Goal: Communication & Community: Answer question/provide support

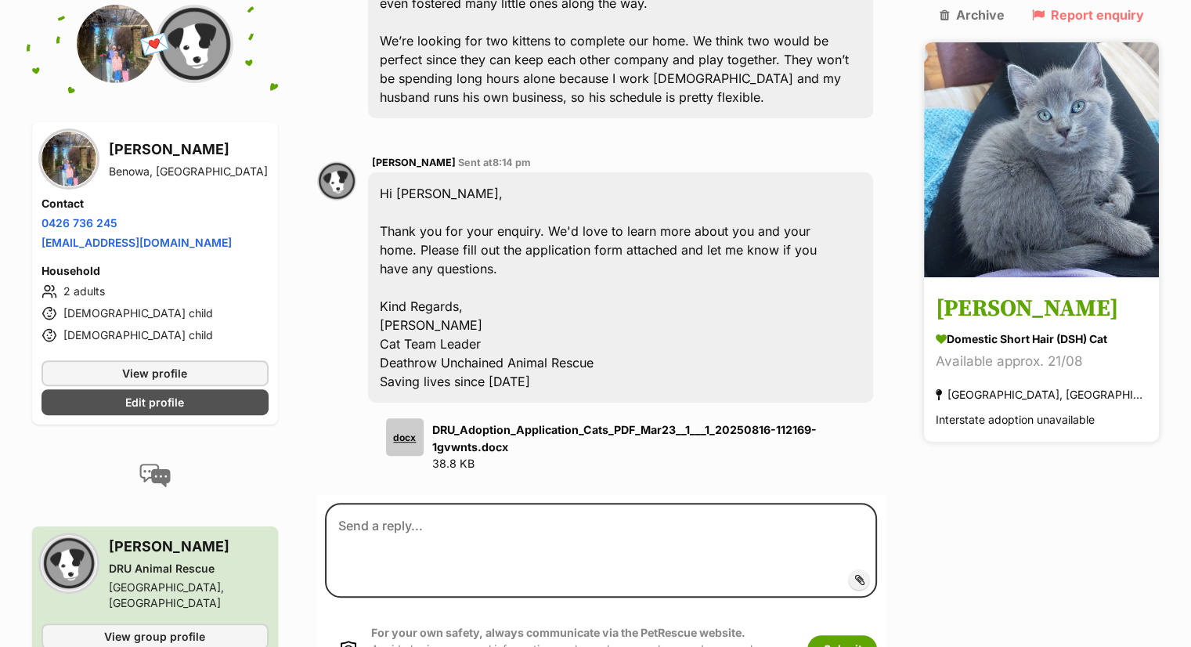
click at [1040, 331] on div "Domestic Short Hair (DSH) Cat" at bounding box center [1040, 339] width 211 height 16
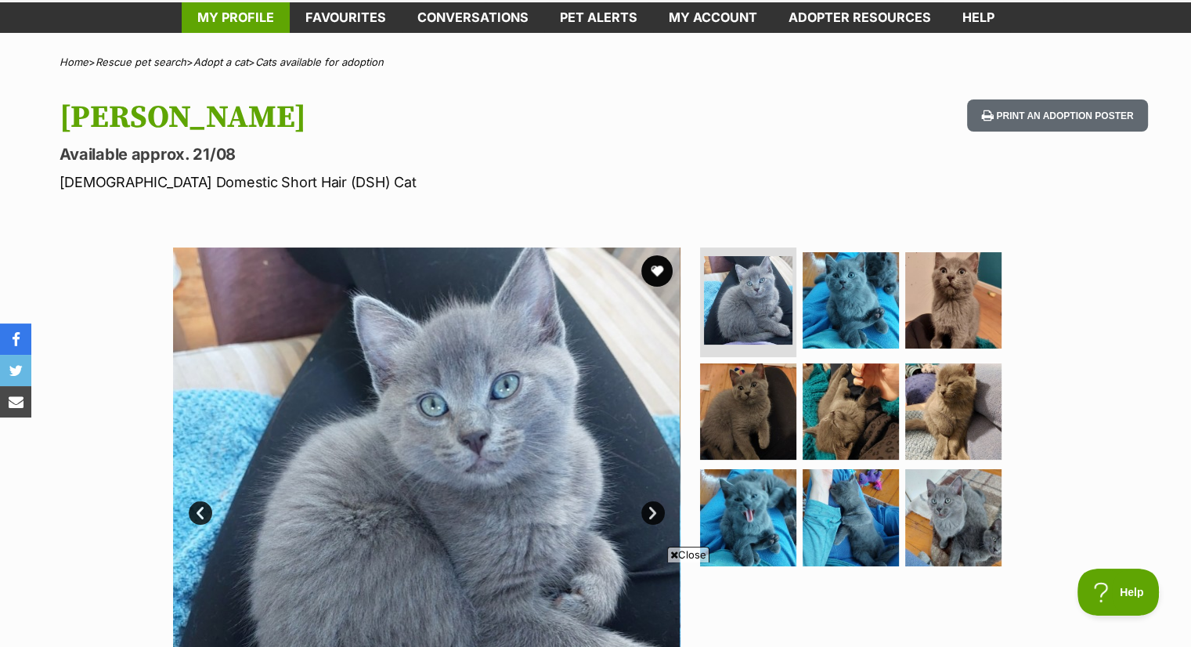
click at [229, 16] on link "My profile" at bounding box center [236, 17] width 108 height 31
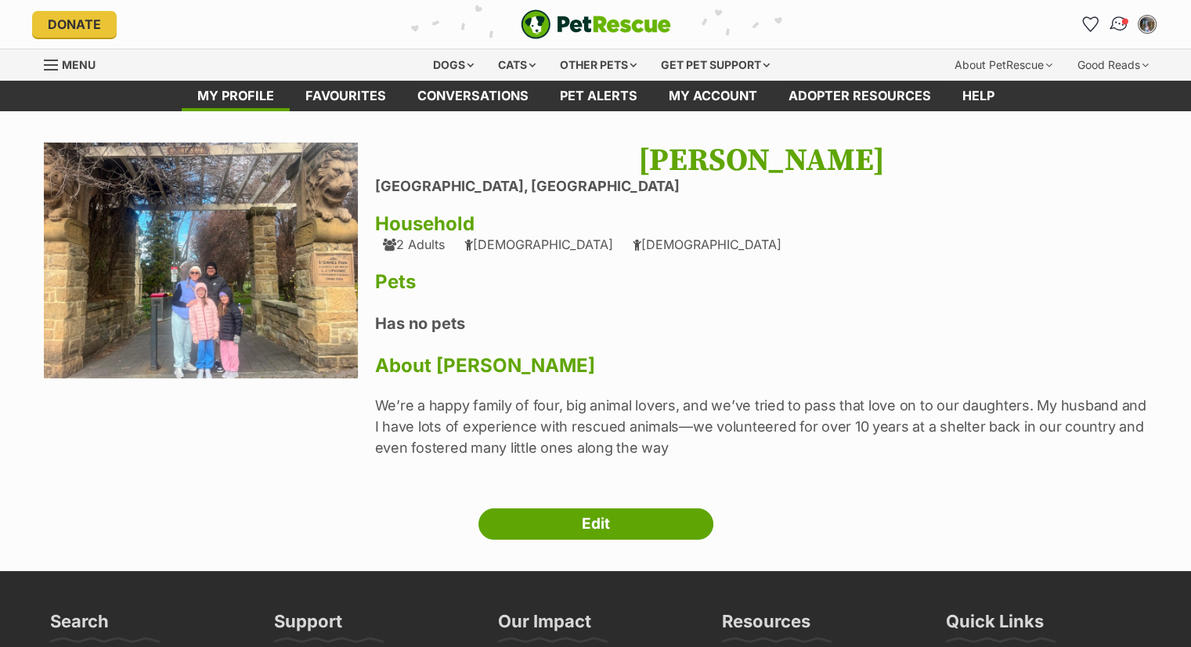
click at [1118, 19] on img "Conversations" at bounding box center [1118, 24] width 21 height 20
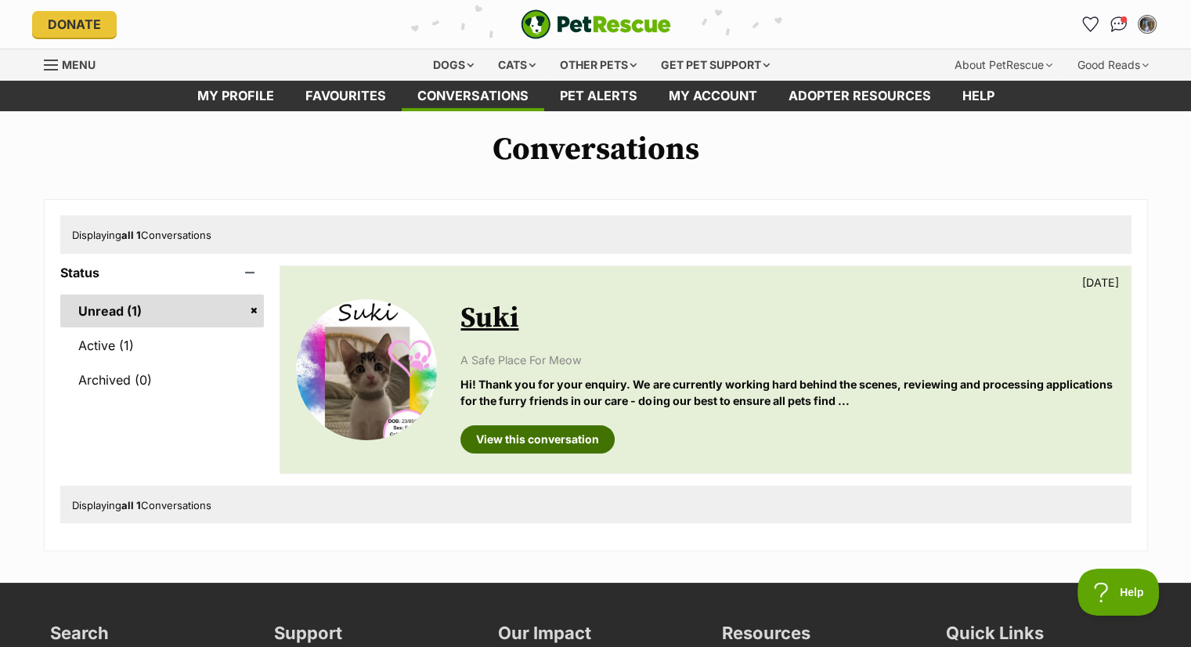
click at [539, 442] on link "View this conversation" at bounding box center [537, 439] width 154 height 28
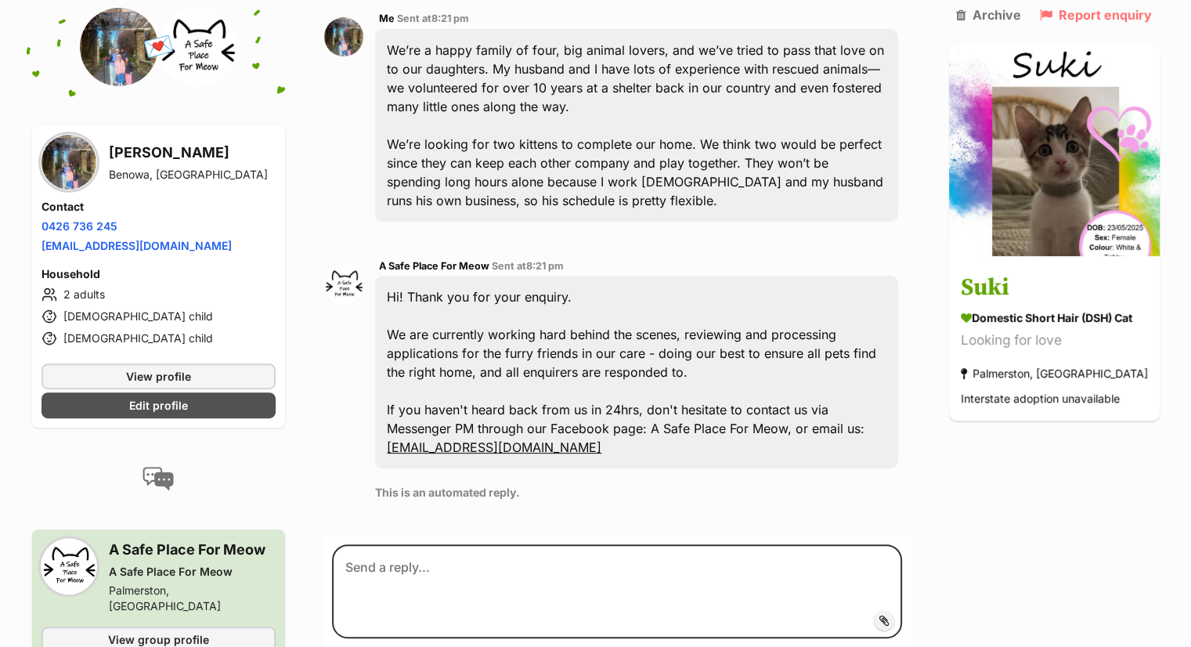
scroll to position [424, 0]
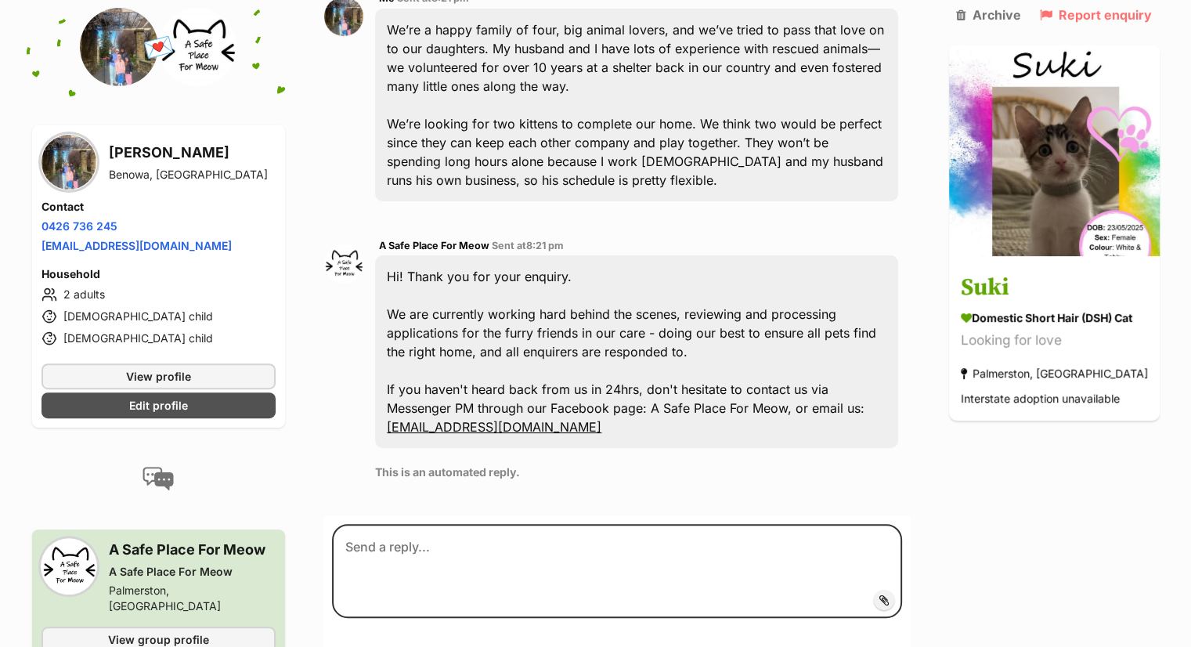
drag, startPoint x: 395, startPoint y: 229, endPoint x: 745, endPoint y: 387, distance: 384.7
click at [745, 387] on div "Hi! Thank you for your enquiry. We are currently working hard behind the scenes…" at bounding box center [636, 351] width 522 height 193
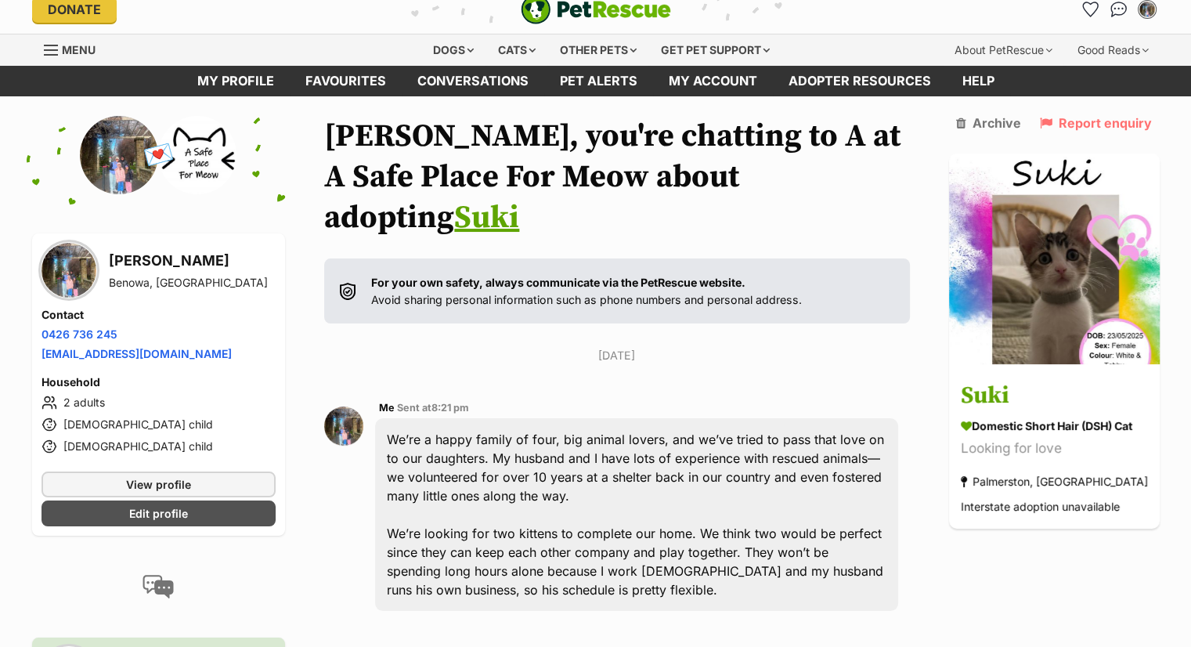
scroll to position [0, 0]
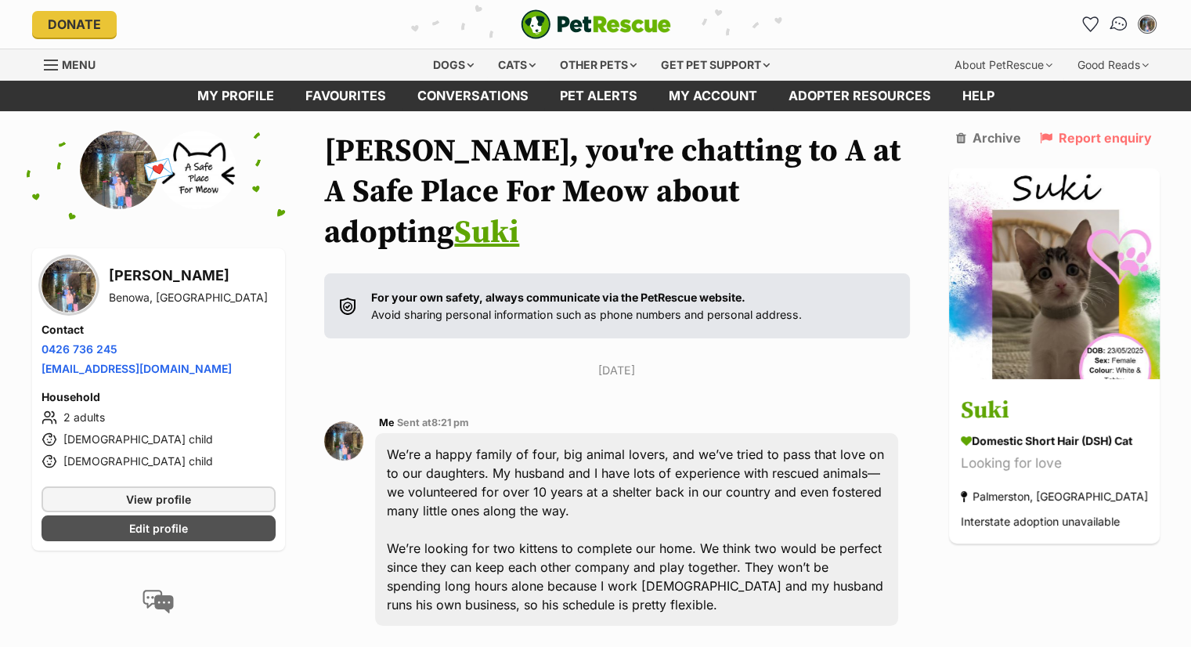
click at [1125, 22] on img "Conversations" at bounding box center [1118, 24] width 21 height 20
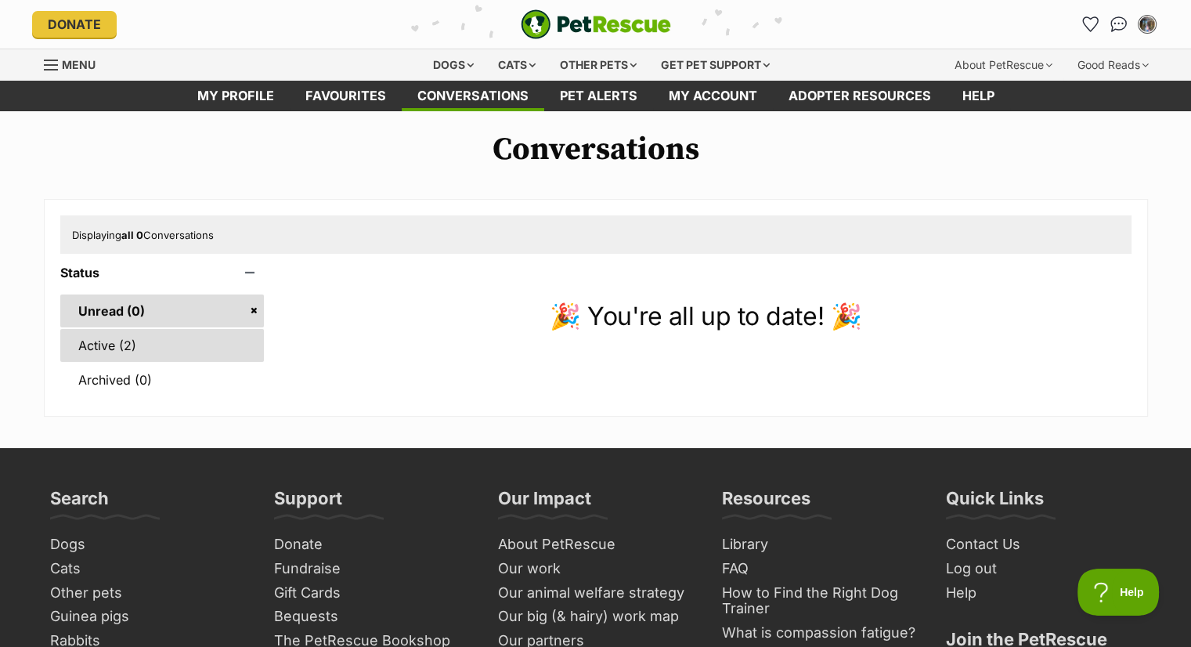
click at [182, 353] on link "Active (2)" at bounding box center [162, 345] width 204 height 33
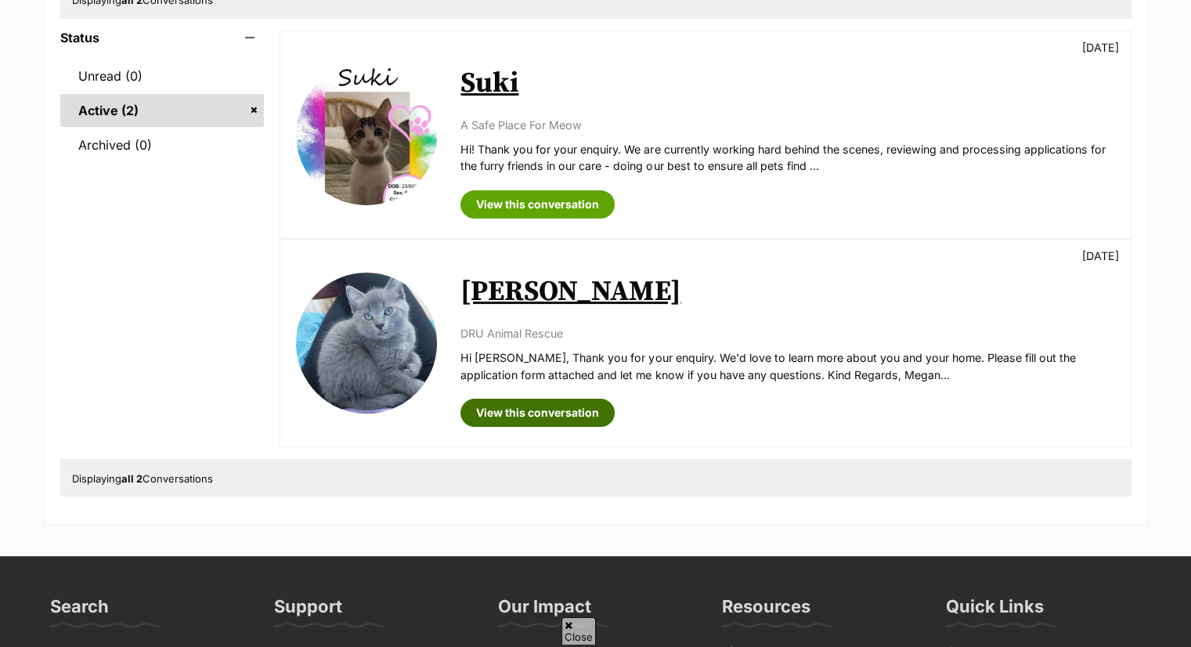
click at [561, 407] on link "View this conversation" at bounding box center [537, 412] width 154 height 28
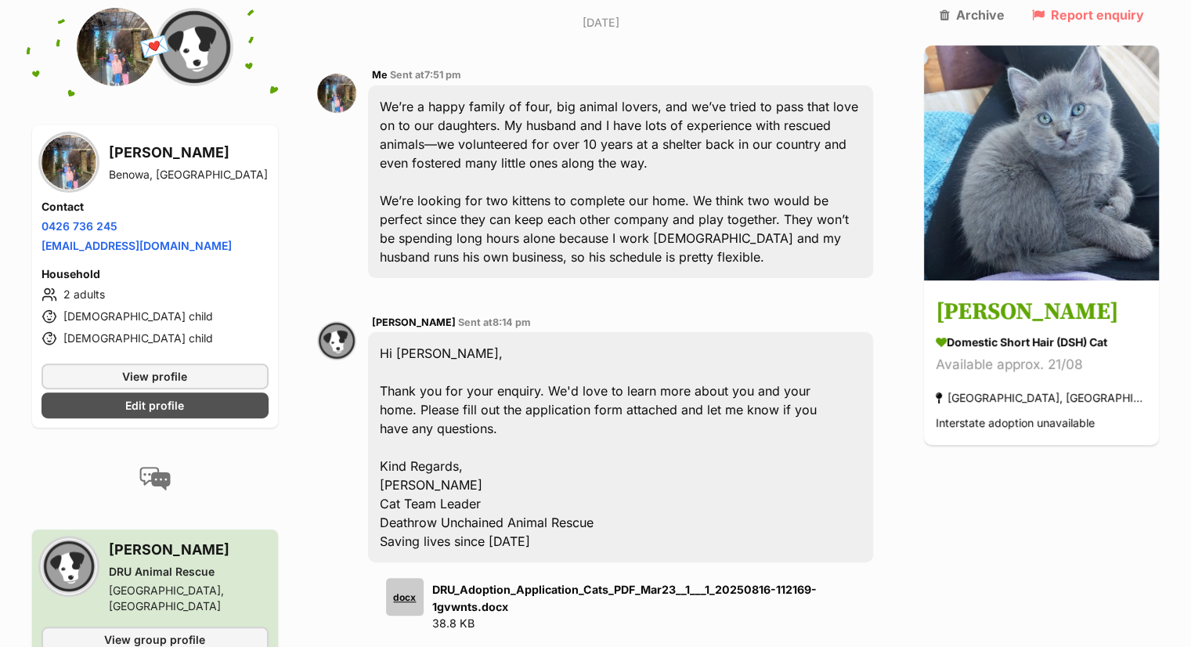
scroll to position [448, 0]
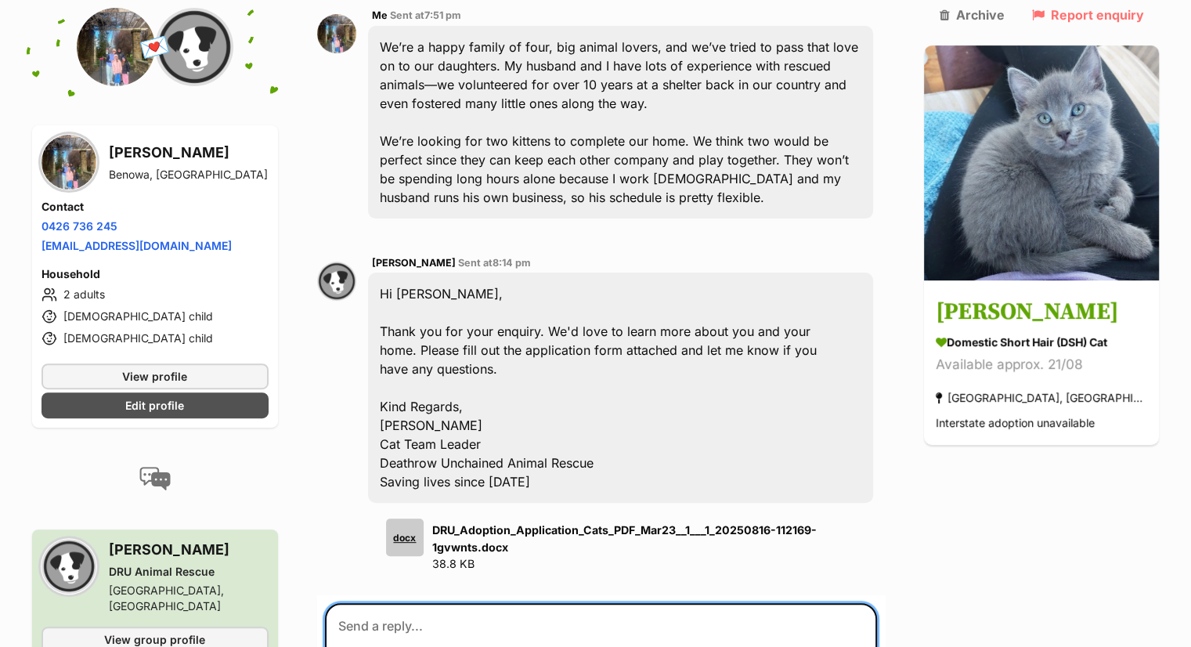
click at [495, 603] on textarea at bounding box center [601, 650] width 553 height 94
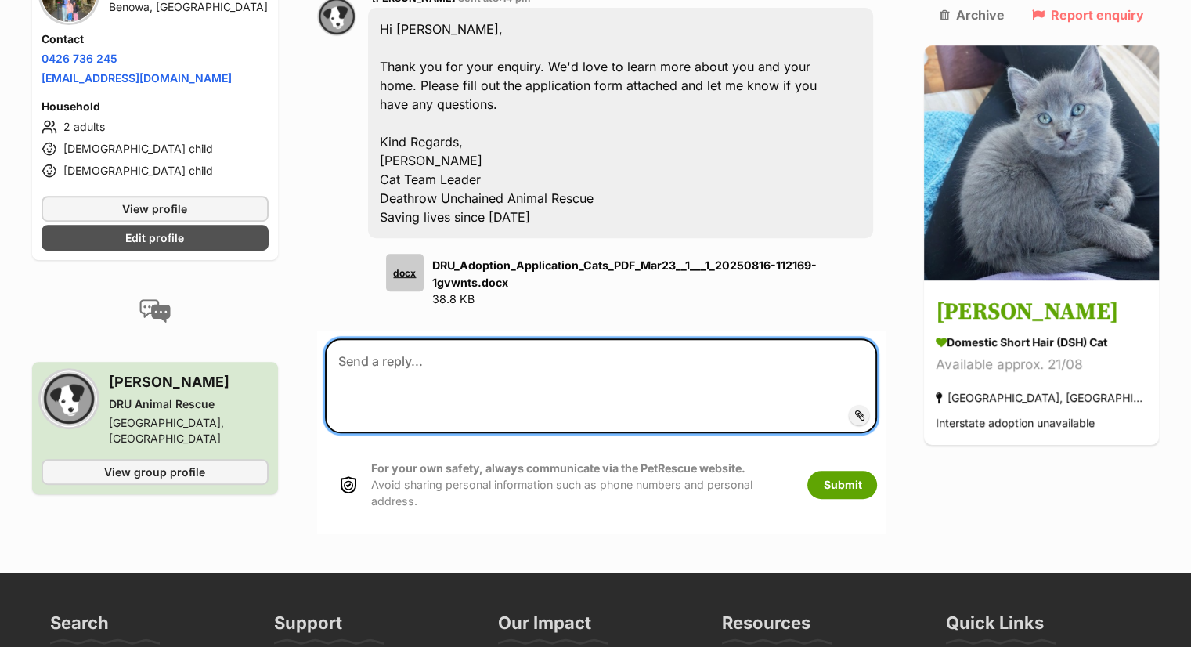
scroll to position [761, 0]
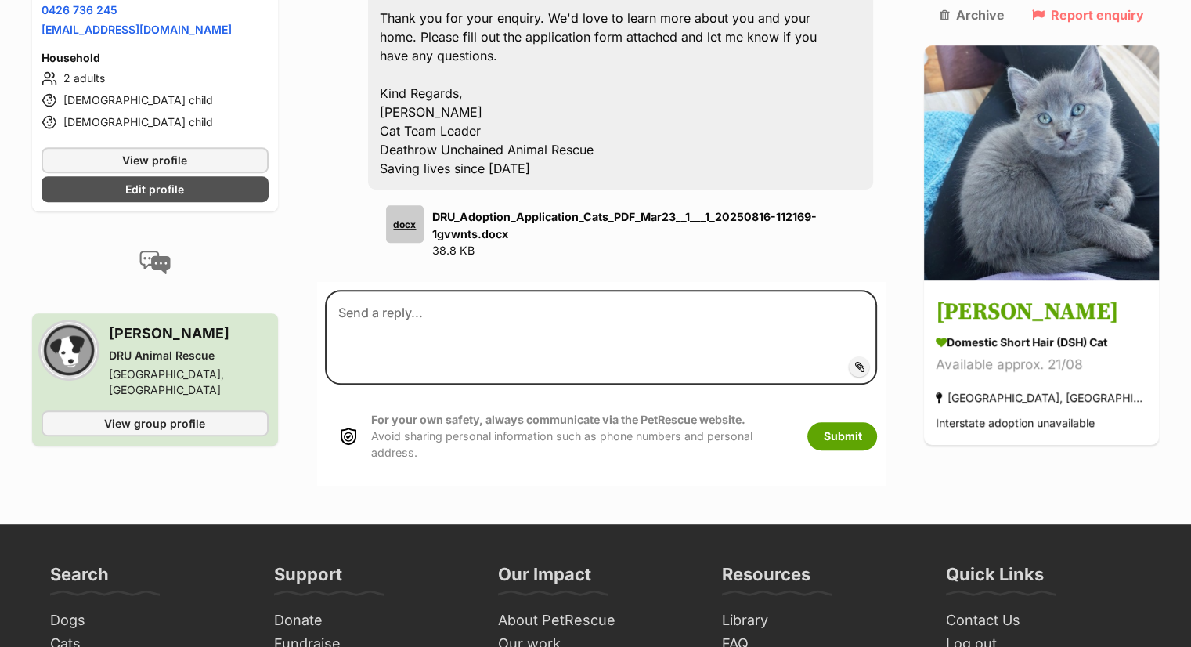
click at [885, 360] on span "Add attachment" at bounding box center [913, 366] width 84 height 13
click at [0, 0] on input "Add attachment" at bounding box center [0, 0] width 0 height 0
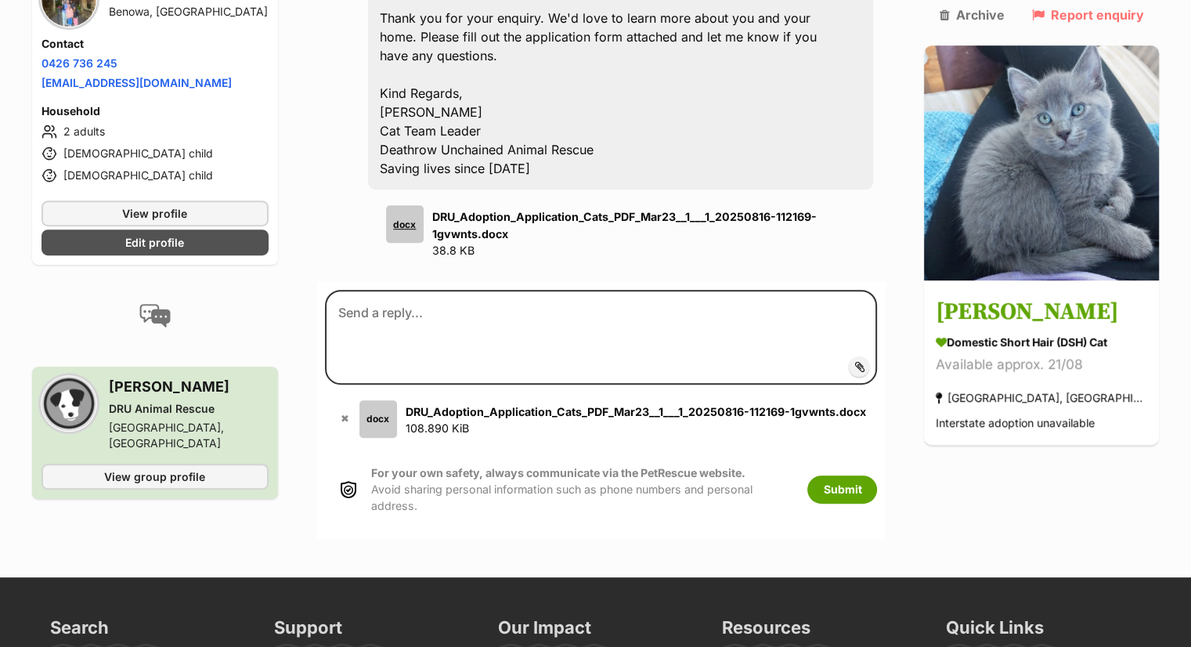
click at [871, 360] on span "Add attachment" at bounding box center [913, 366] width 84 height 13
click at [0, 0] on input "Add attachment" at bounding box center [0, 0] width 0 height 0
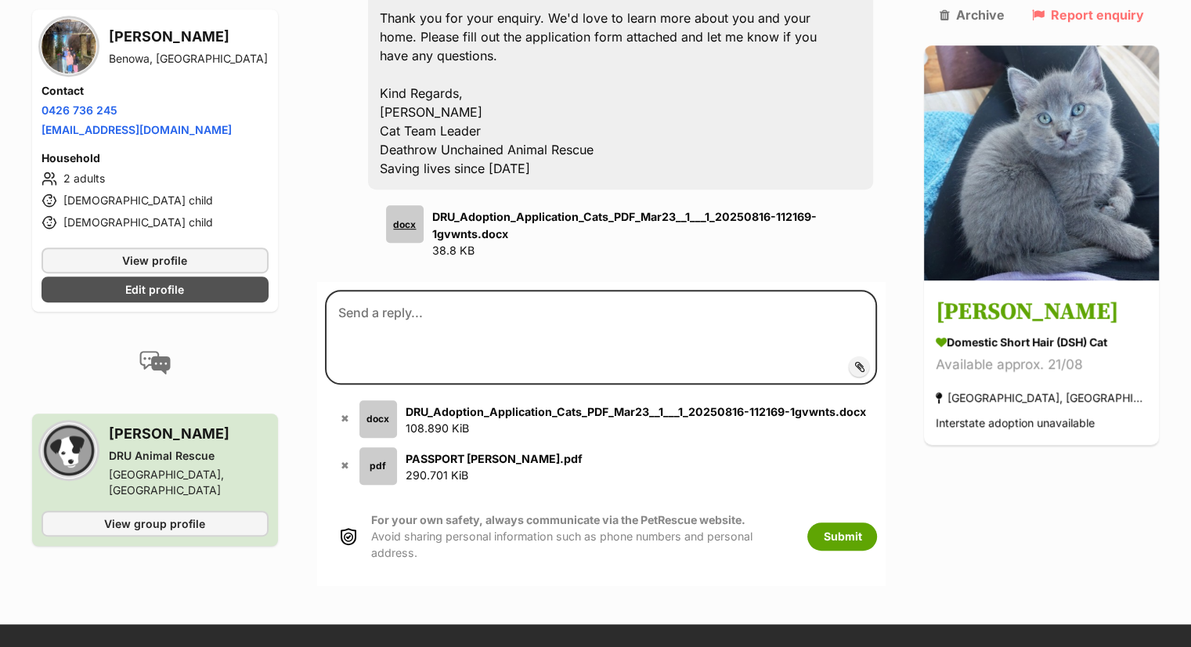
click at [885, 360] on span "Add attachment" at bounding box center [913, 366] width 84 height 13
click at [0, 0] on input "Add attachment" at bounding box center [0, 0] width 0 height 0
click at [871, 360] on span "Add attachment" at bounding box center [913, 366] width 84 height 13
click at [0, 0] on input "Add attachment" at bounding box center [0, 0] width 0 height 0
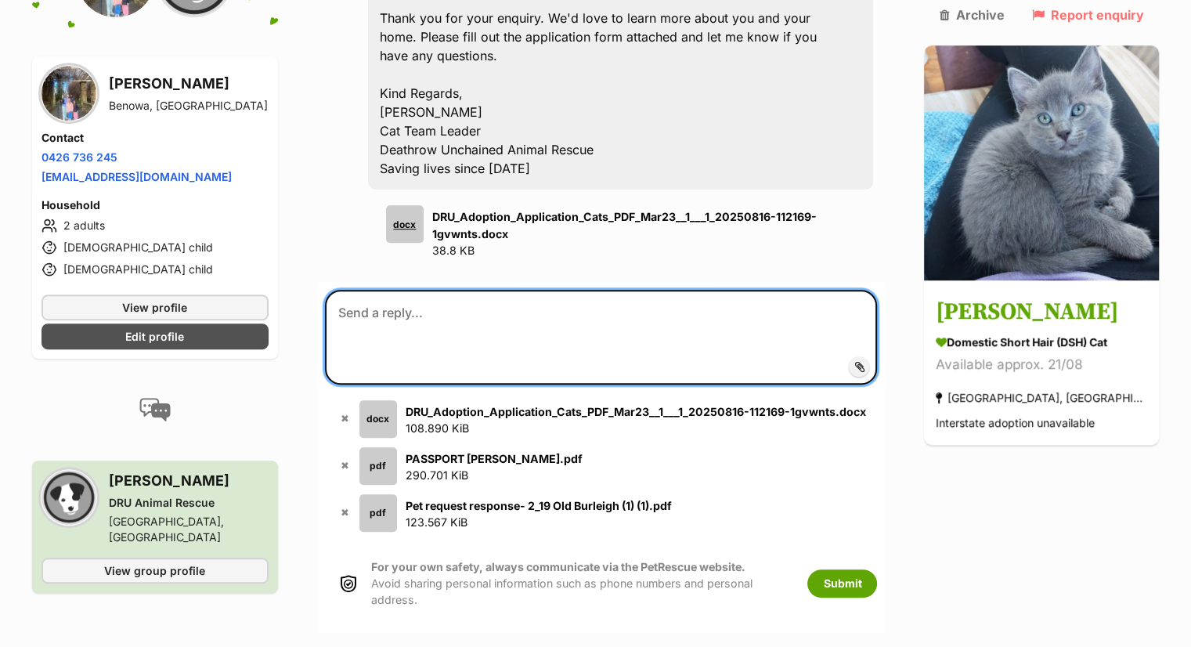
click at [513, 290] on textarea at bounding box center [601, 337] width 553 height 94
click at [450, 290] on textarea at bounding box center [601, 337] width 553 height 94
paste textarea "Thank you so much for responding so quickly. I'm attaching the form and some do…"
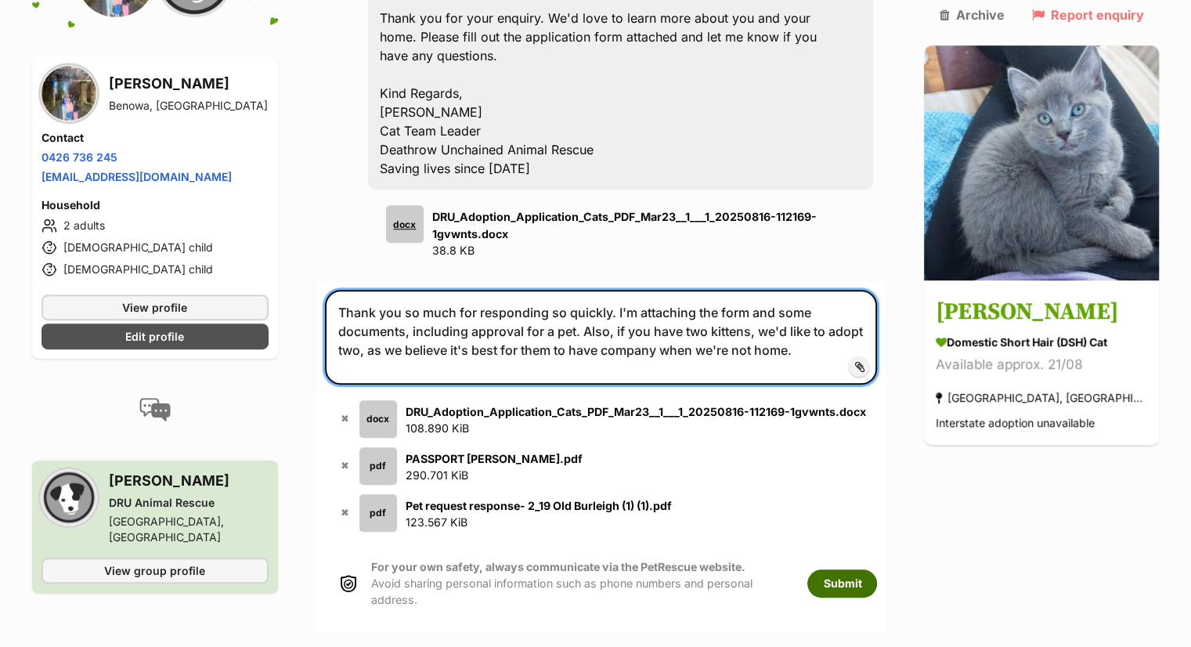
type textarea "Thank you so much for responding so quickly. I'm attaching the form and some do…"
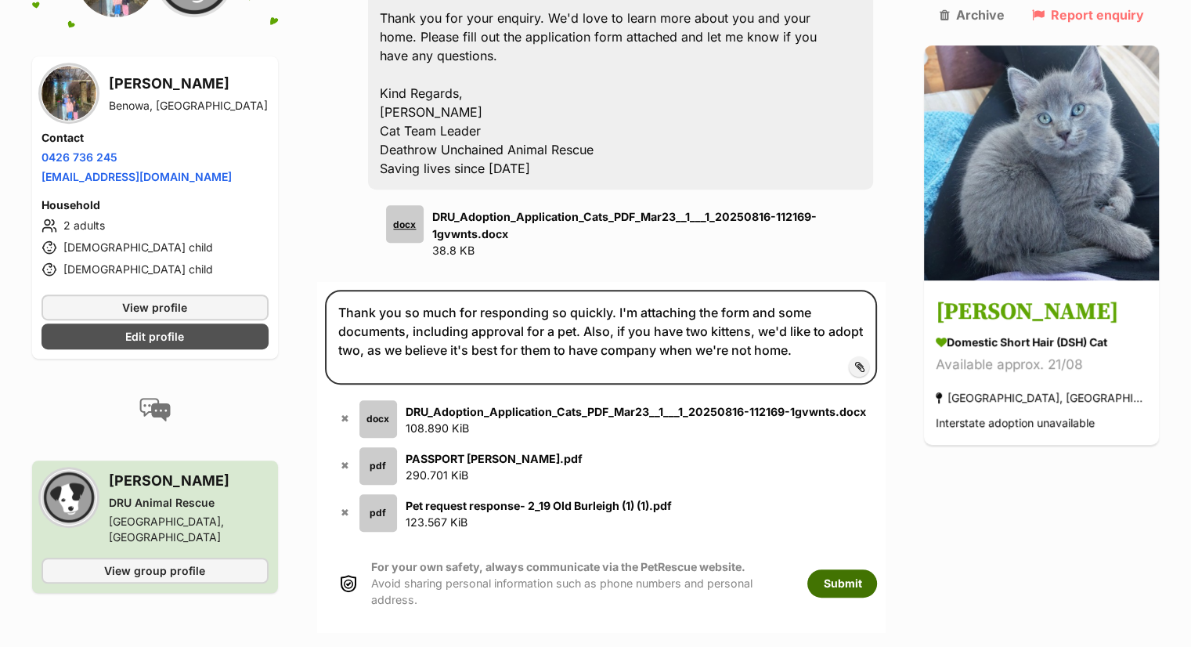
click at [867, 569] on button "Submit" at bounding box center [842, 583] width 70 height 28
